Goal: Task Accomplishment & Management: Manage account settings

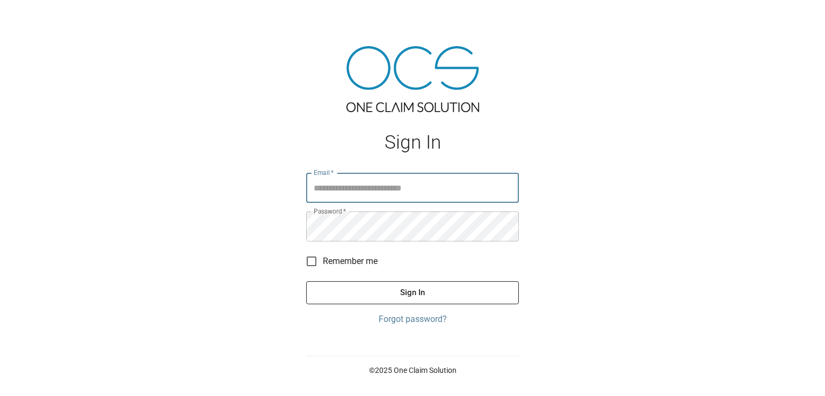
type input "**********"
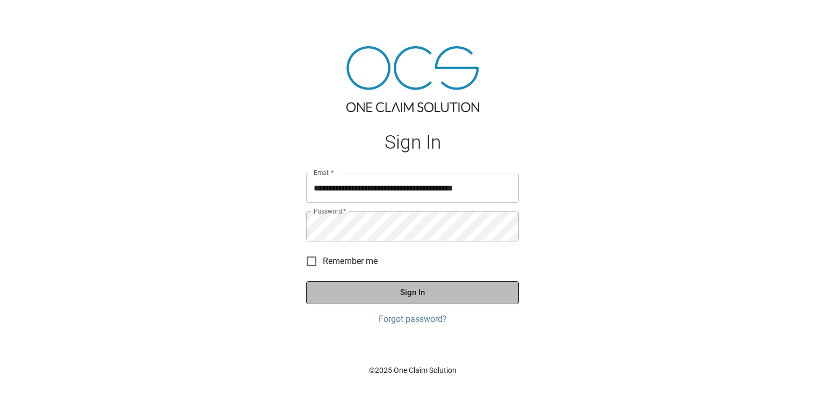
click at [465, 295] on button "Sign In" at bounding box center [412, 292] width 213 height 23
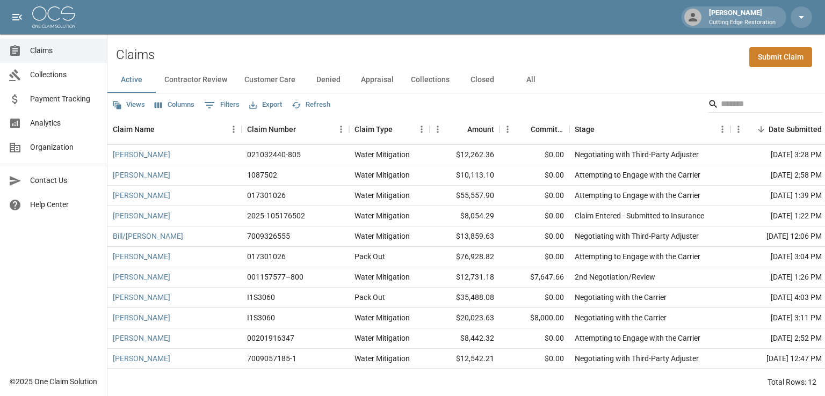
scroll to position [30, 0]
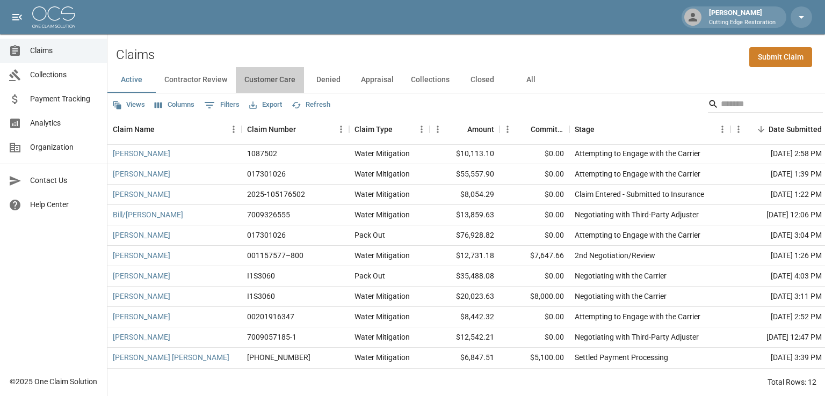
click at [254, 81] on button "Customer Care" at bounding box center [270, 80] width 68 height 26
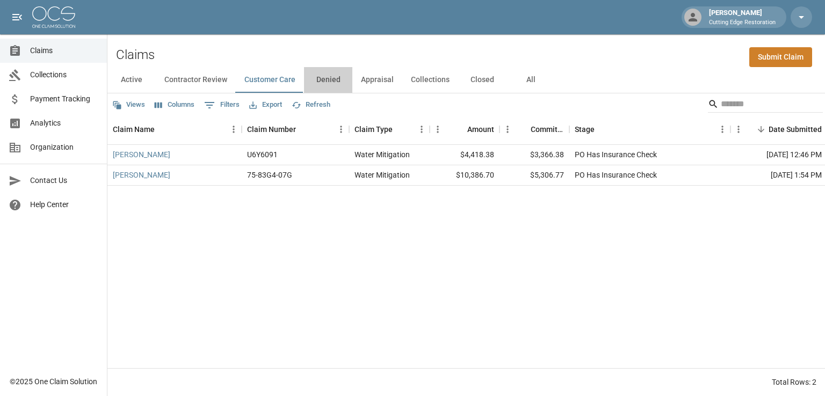
click at [333, 82] on button "Denied" at bounding box center [328, 80] width 48 height 26
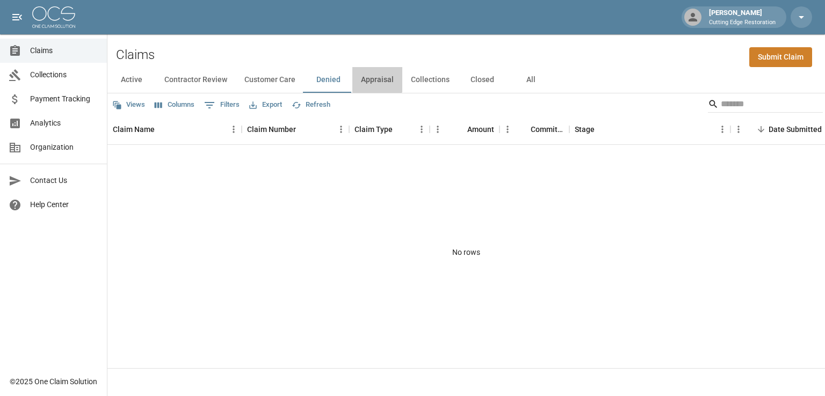
click at [373, 79] on button "Appraisal" at bounding box center [377, 80] width 50 height 26
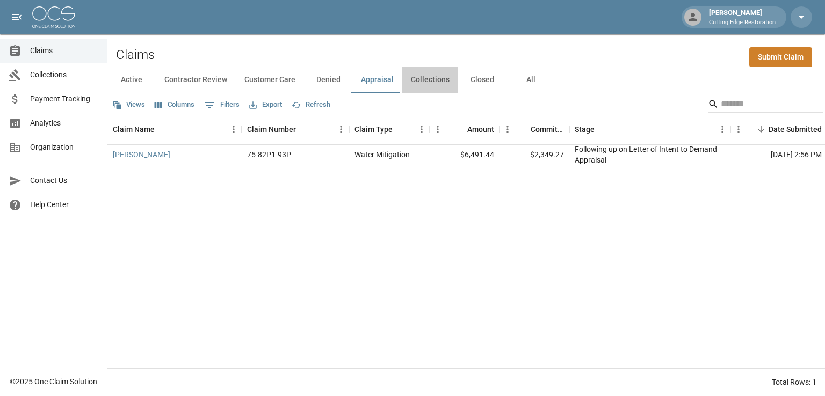
click at [417, 82] on button "Collections" at bounding box center [430, 80] width 56 height 26
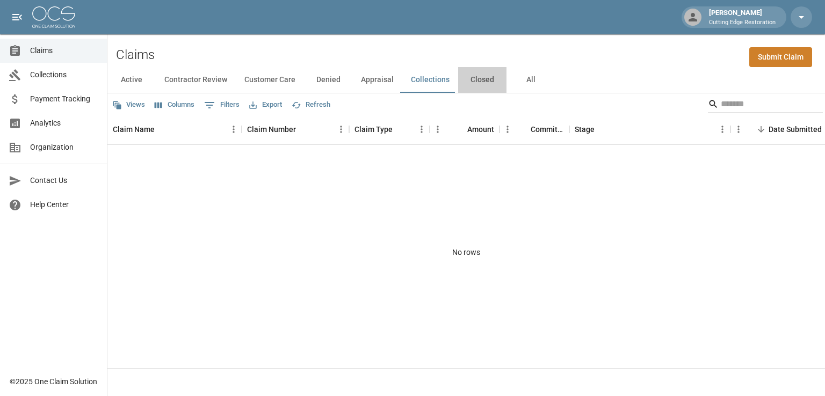
click at [473, 78] on button "Closed" at bounding box center [482, 80] width 48 height 26
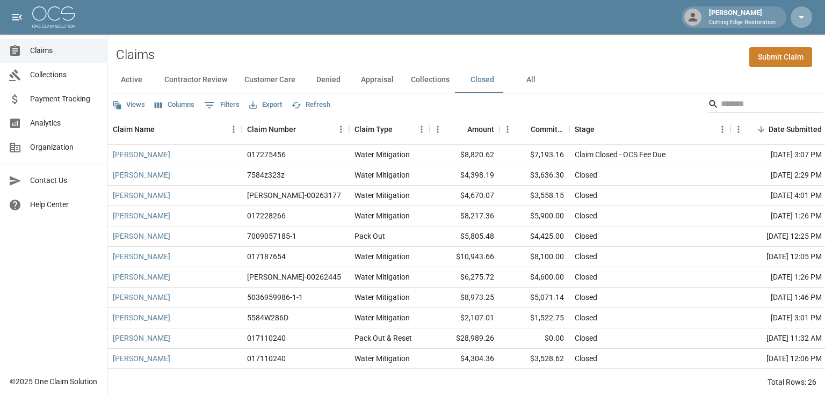
click at [802, 19] on icon "button" at bounding box center [800, 17] width 13 height 13
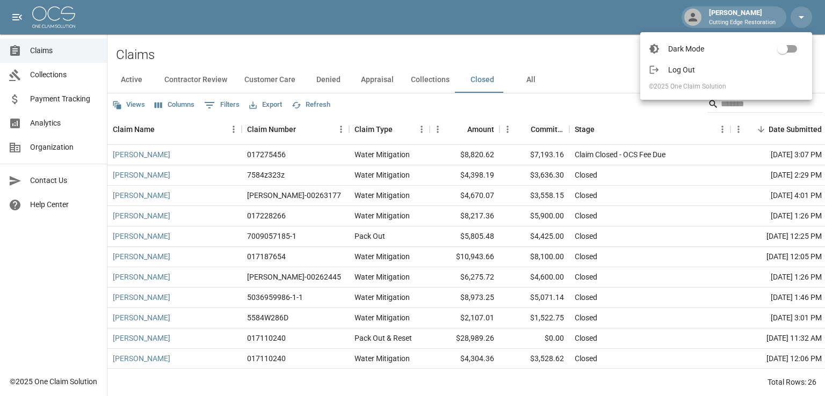
click at [688, 74] on span "Log Out" at bounding box center [735, 69] width 135 height 11
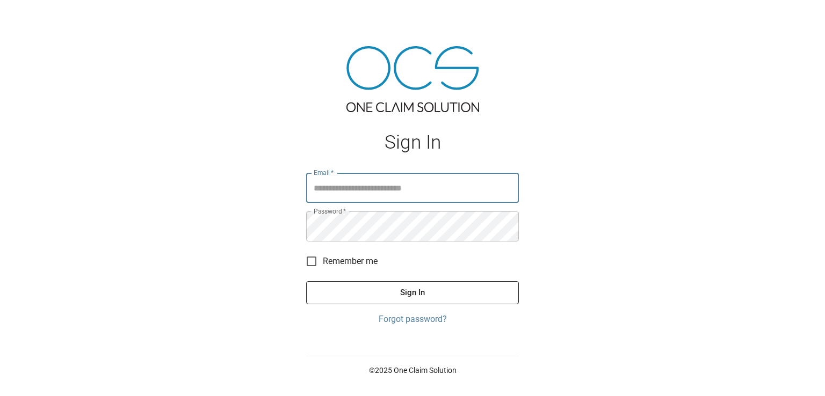
type input "**********"
